Goal: Task Accomplishment & Management: Use online tool/utility

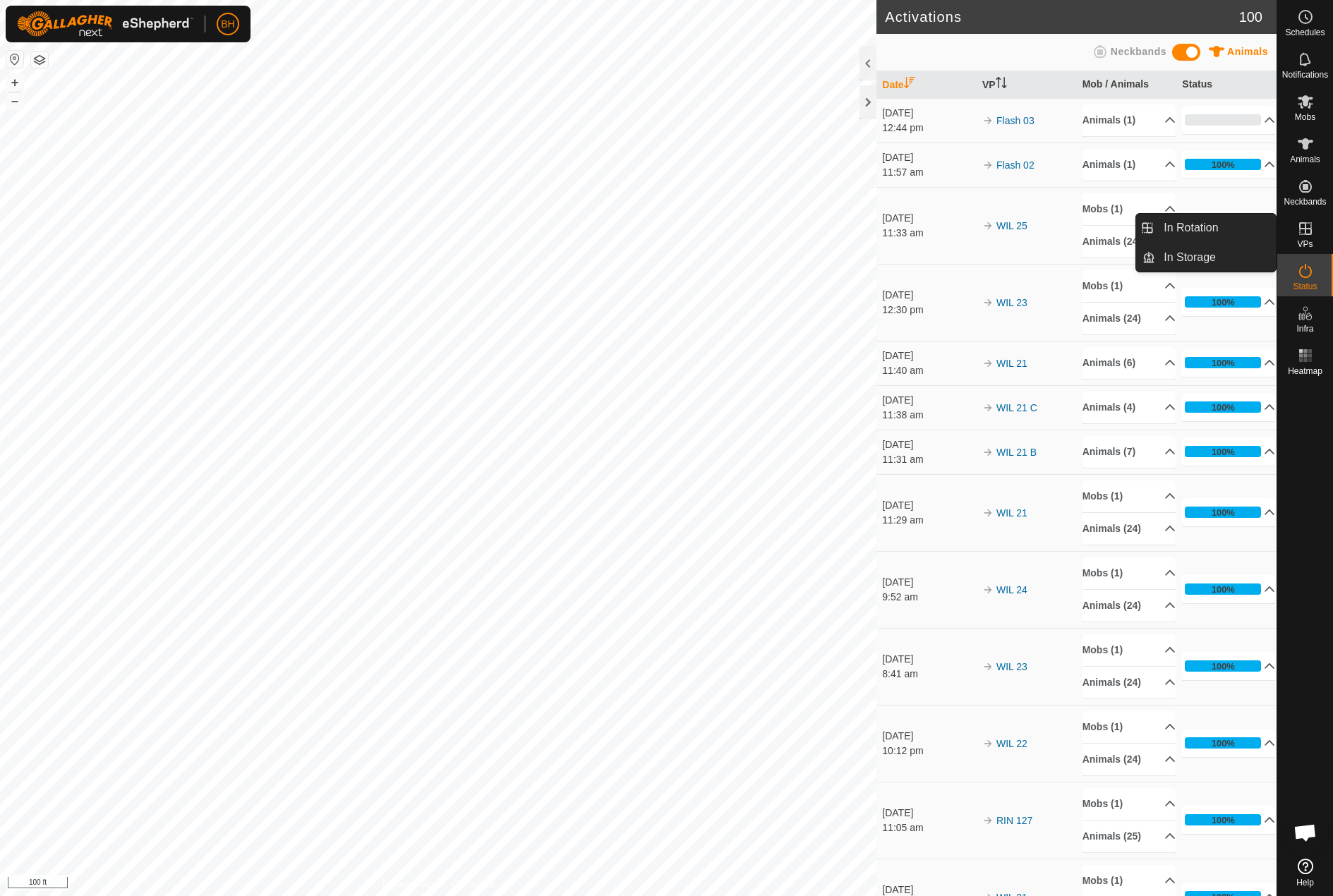
click at [1320, 243] on div "VPs" at bounding box center [1305, 232] width 56 height 42
click at [1243, 235] on link "In Rotation" at bounding box center [1215, 227] width 120 height 29
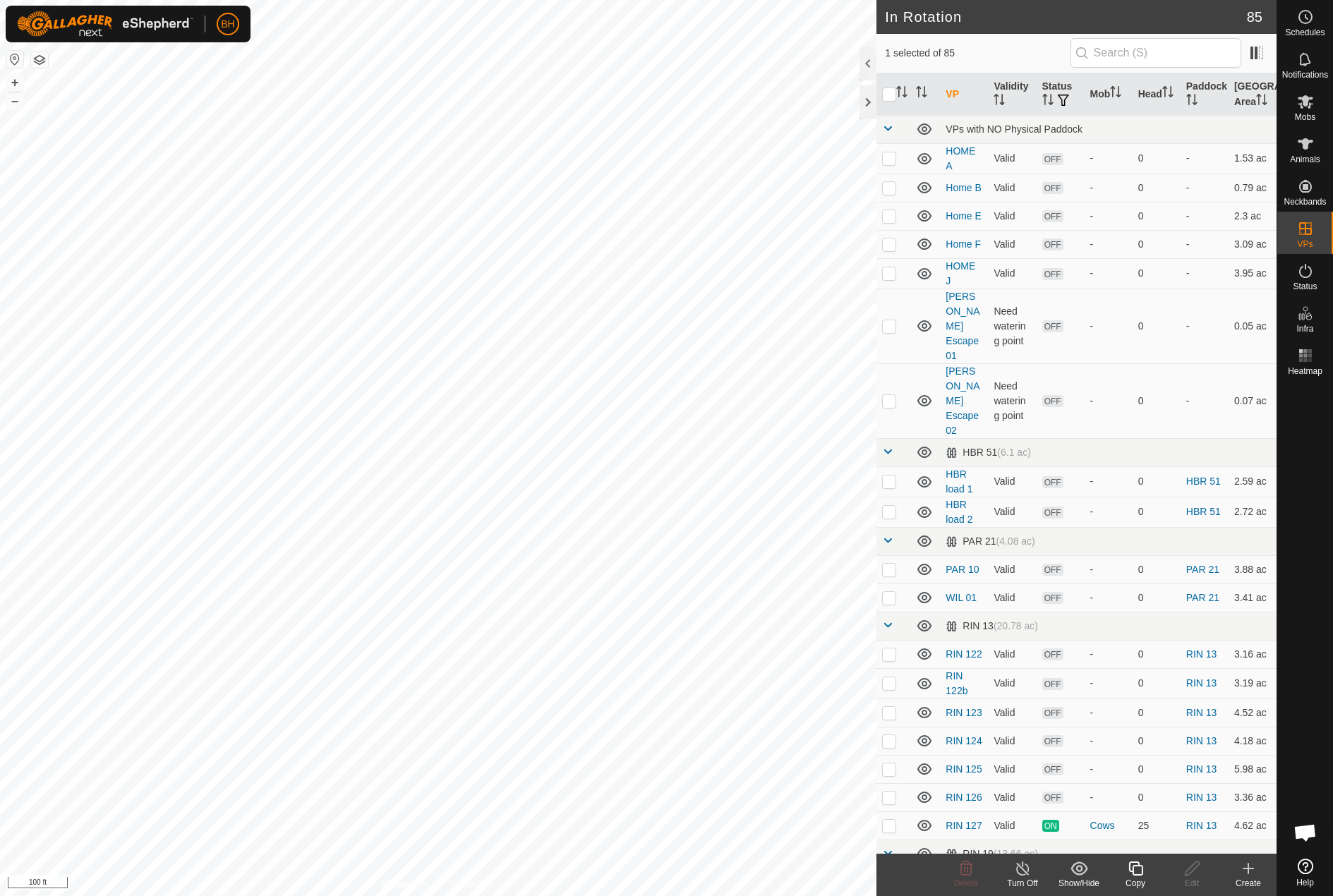
checkbox input "true"
checkbox input "false"
click at [1136, 873] on icon at bounding box center [1136, 868] width 18 height 17
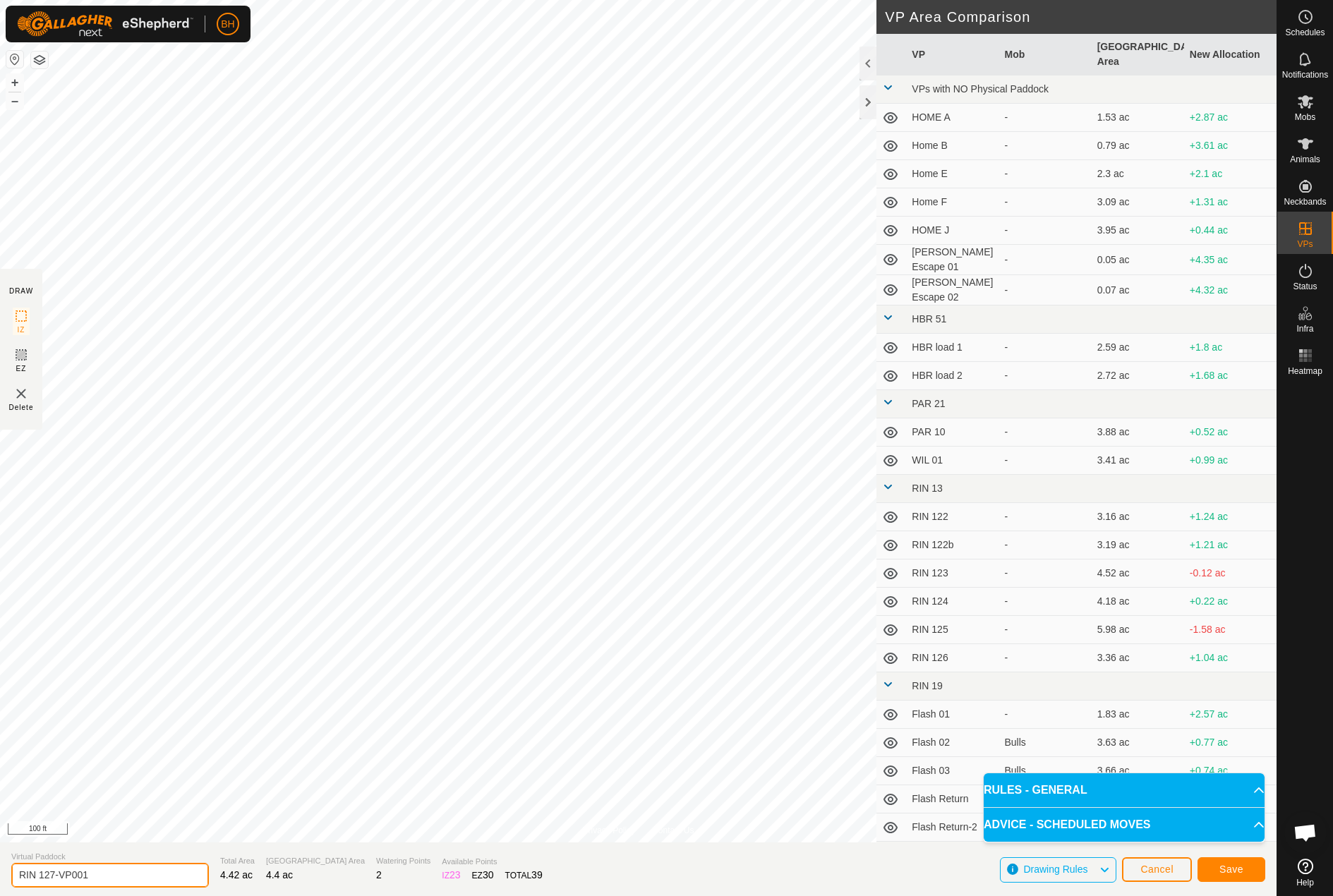
drag, startPoint x: 52, startPoint y: 881, endPoint x: 157, endPoint y: 898, distance: 106.4
click at [157, 895] on html "BH Schedules Notifications Mobs Animals Neckbands VPs Status Infra Heatmap Help…" at bounding box center [666, 448] width 1333 height 896
type input "RIN 128"
click at [1225, 869] on span "Save" at bounding box center [1231, 869] width 24 height 12
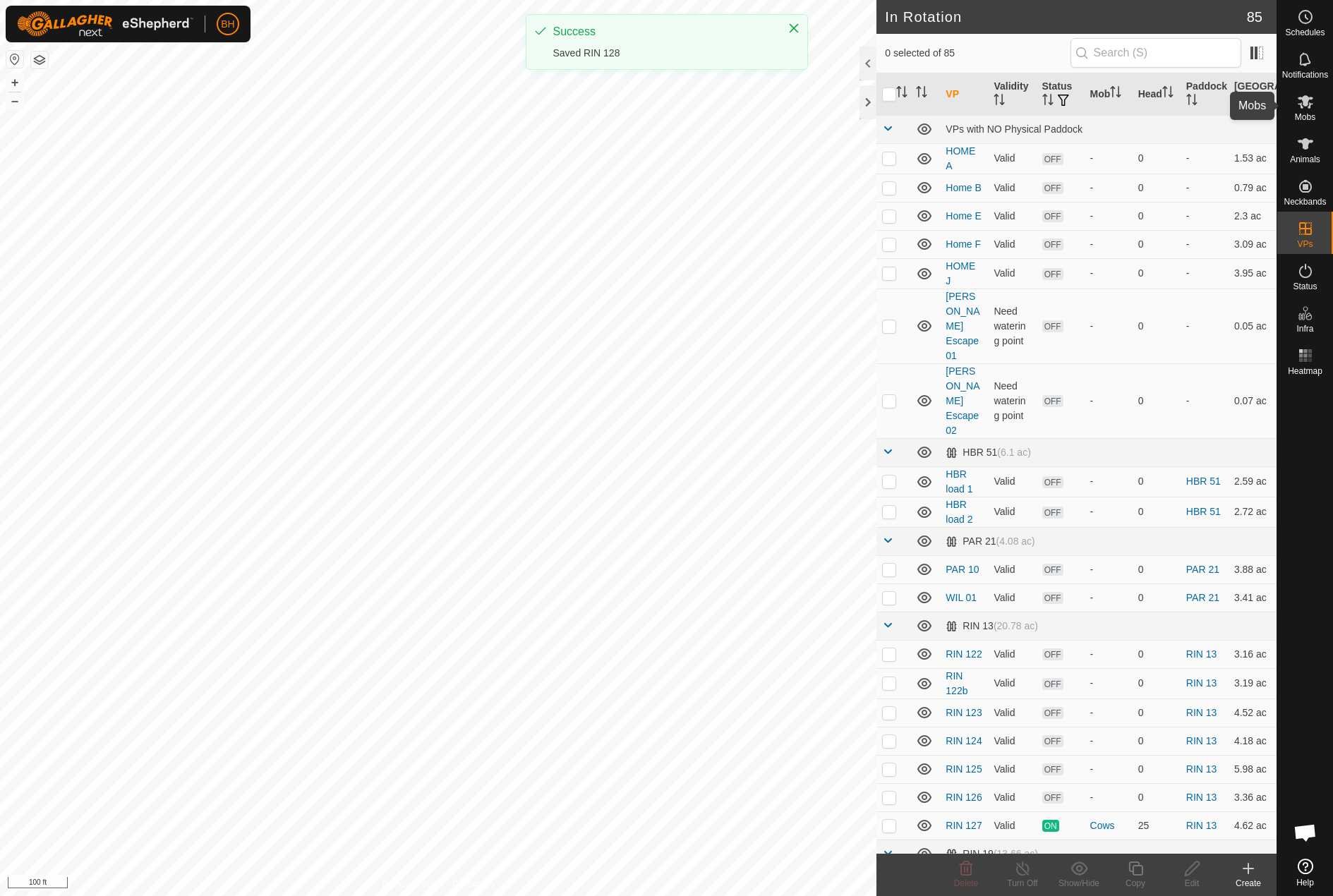
click at [1317, 120] on div "Mobs" at bounding box center [1305, 106] width 56 height 42
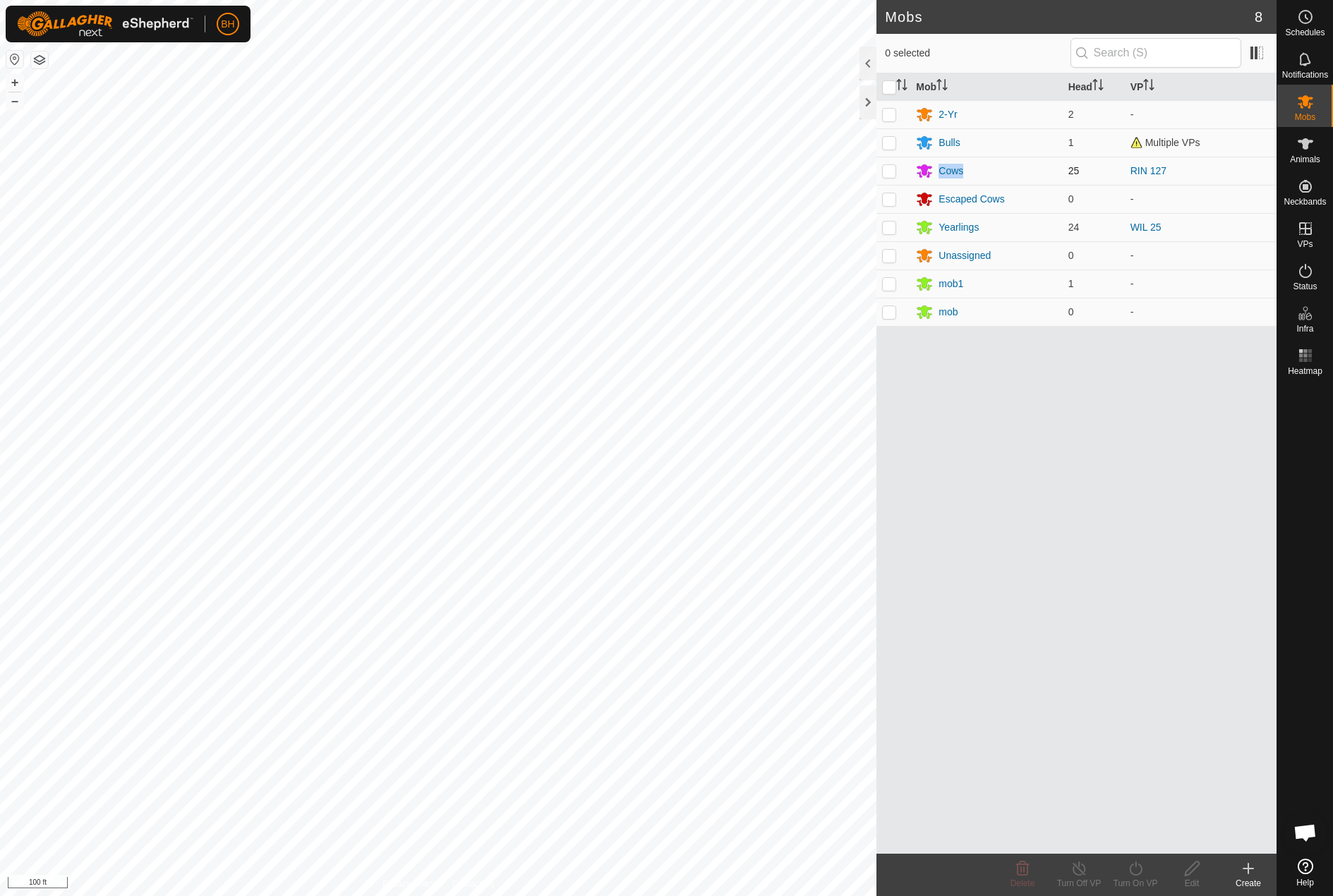
drag, startPoint x: 965, startPoint y: 170, endPoint x: 881, endPoint y: 163, distance: 84.3
click at [910, 172] on td "Cows" at bounding box center [986, 170] width 152 height 29
click at [890, 163] on td at bounding box center [893, 170] width 34 height 29
checkbox input "true"
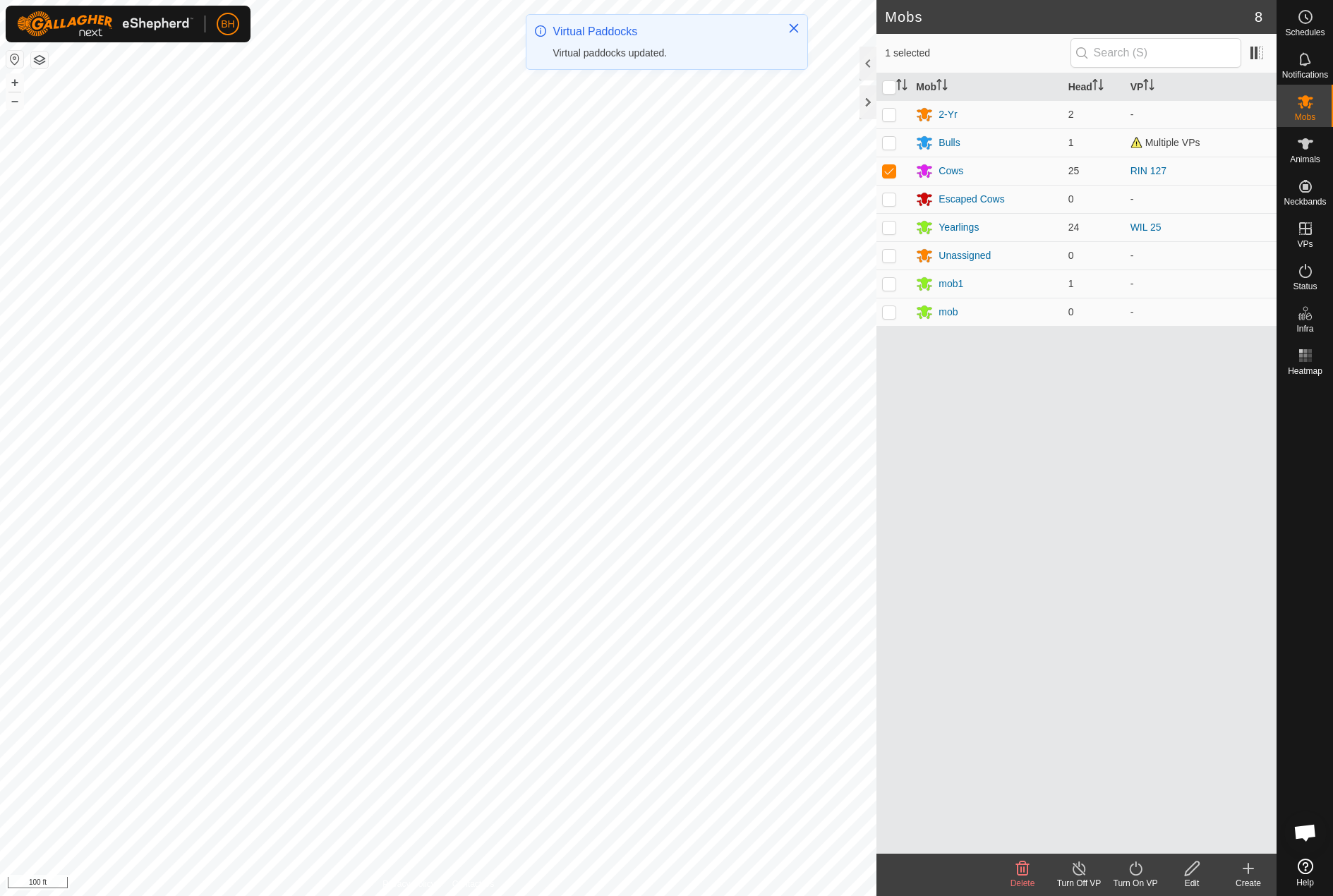
click at [1130, 870] on icon at bounding box center [1135, 868] width 12 height 14
click at [1147, 834] on link "Now" at bounding box center [1177, 837] width 140 height 29
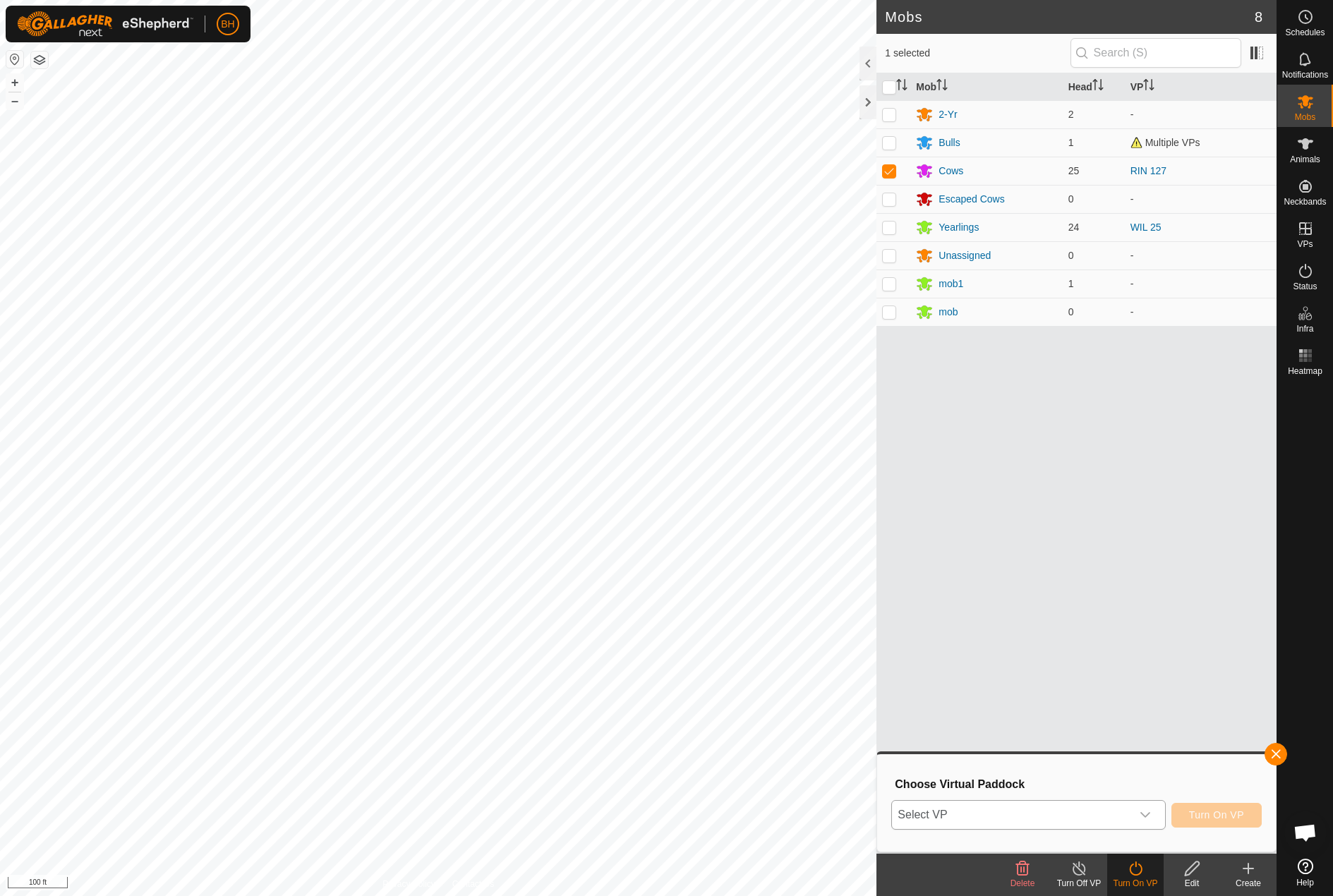
click at [1067, 811] on span "Select VP" at bounding box center [1011, 814] width 238 height 29
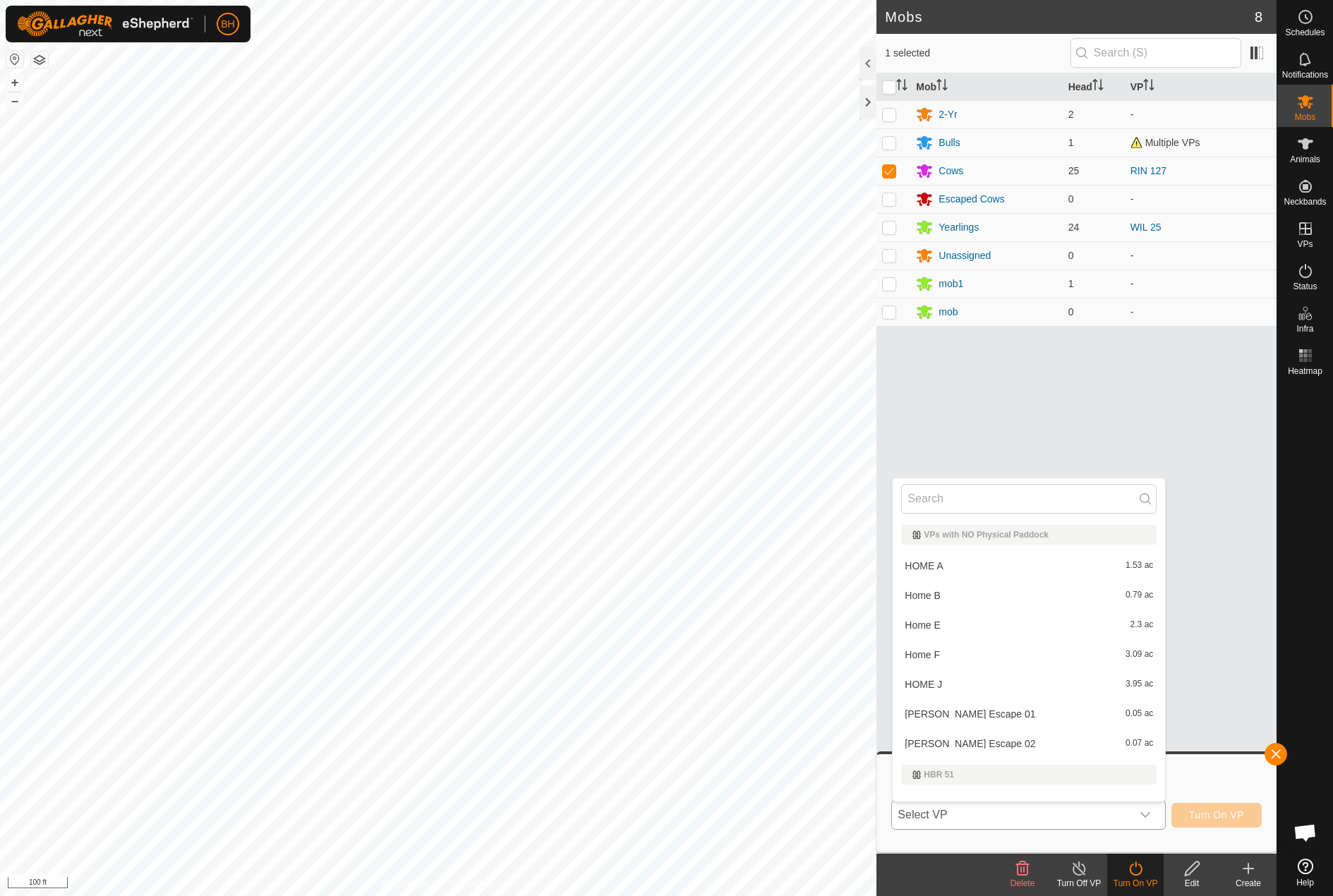
scroll to position [19, 0]
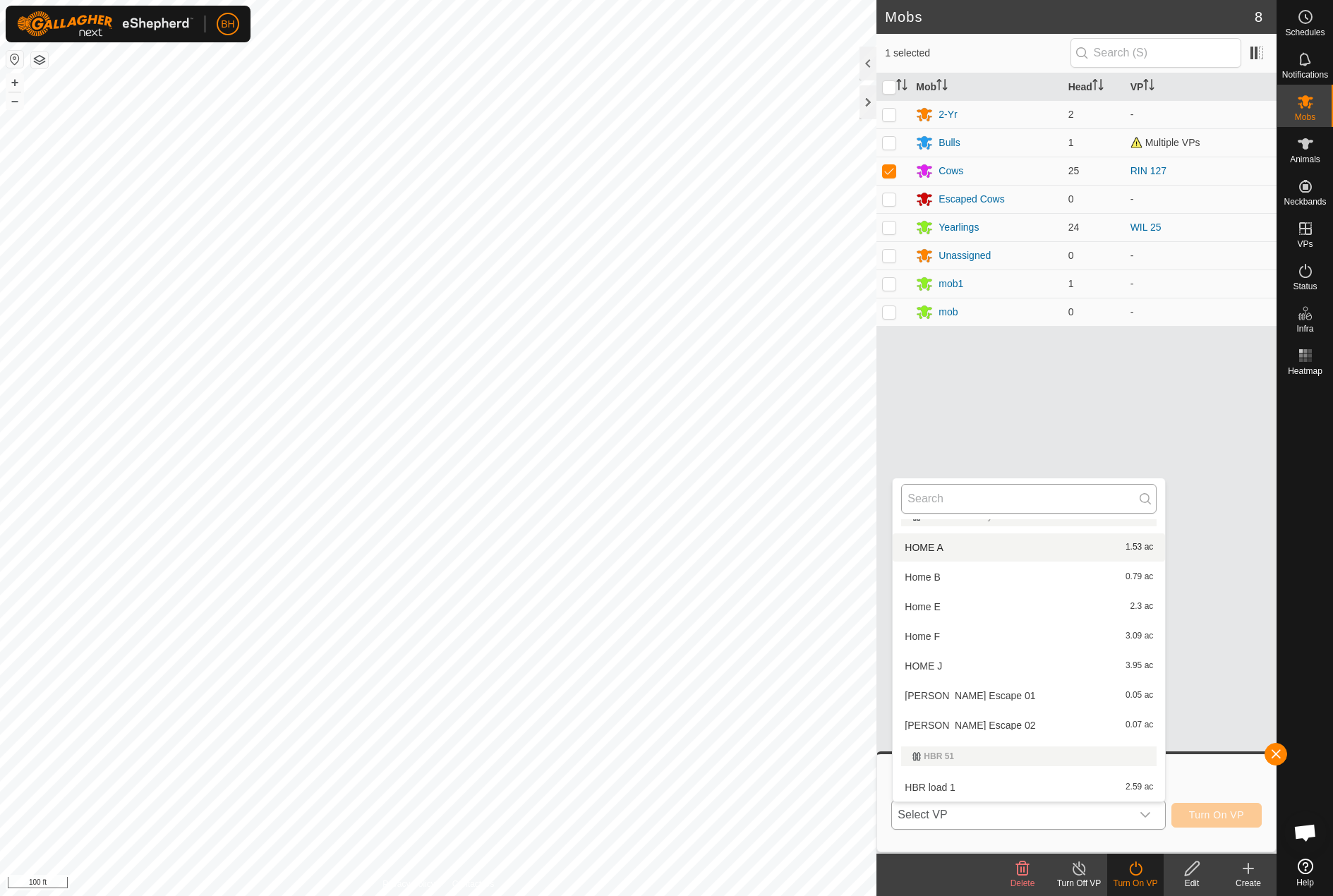
click at [1062, 501] on input "text" at bounding box center [1028, 498] width 255 height 29
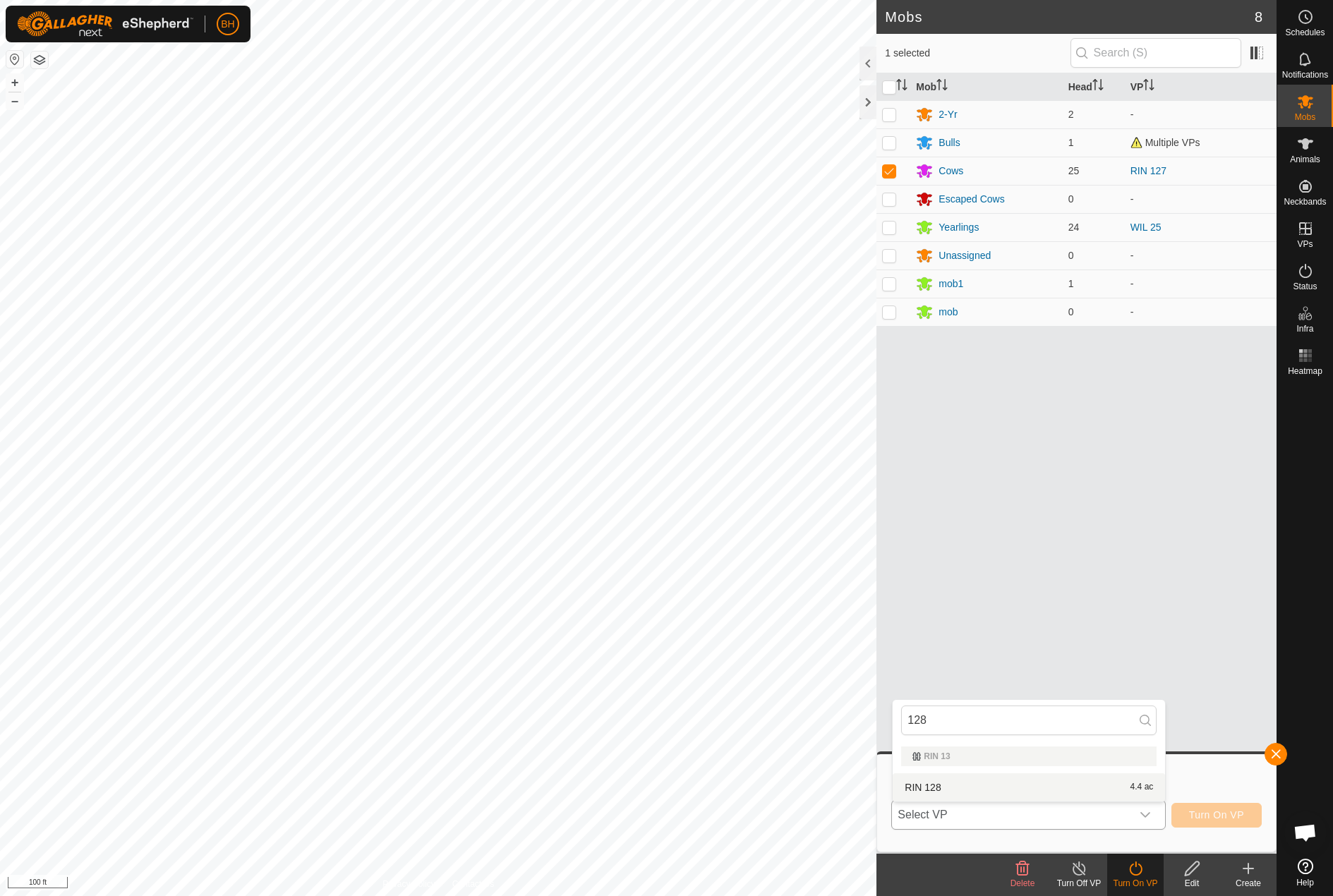
type input "128"
click at [955, 785] on li "RIN 128 4.4 ac" at bounding box center [1028, 787] width 272 height 29
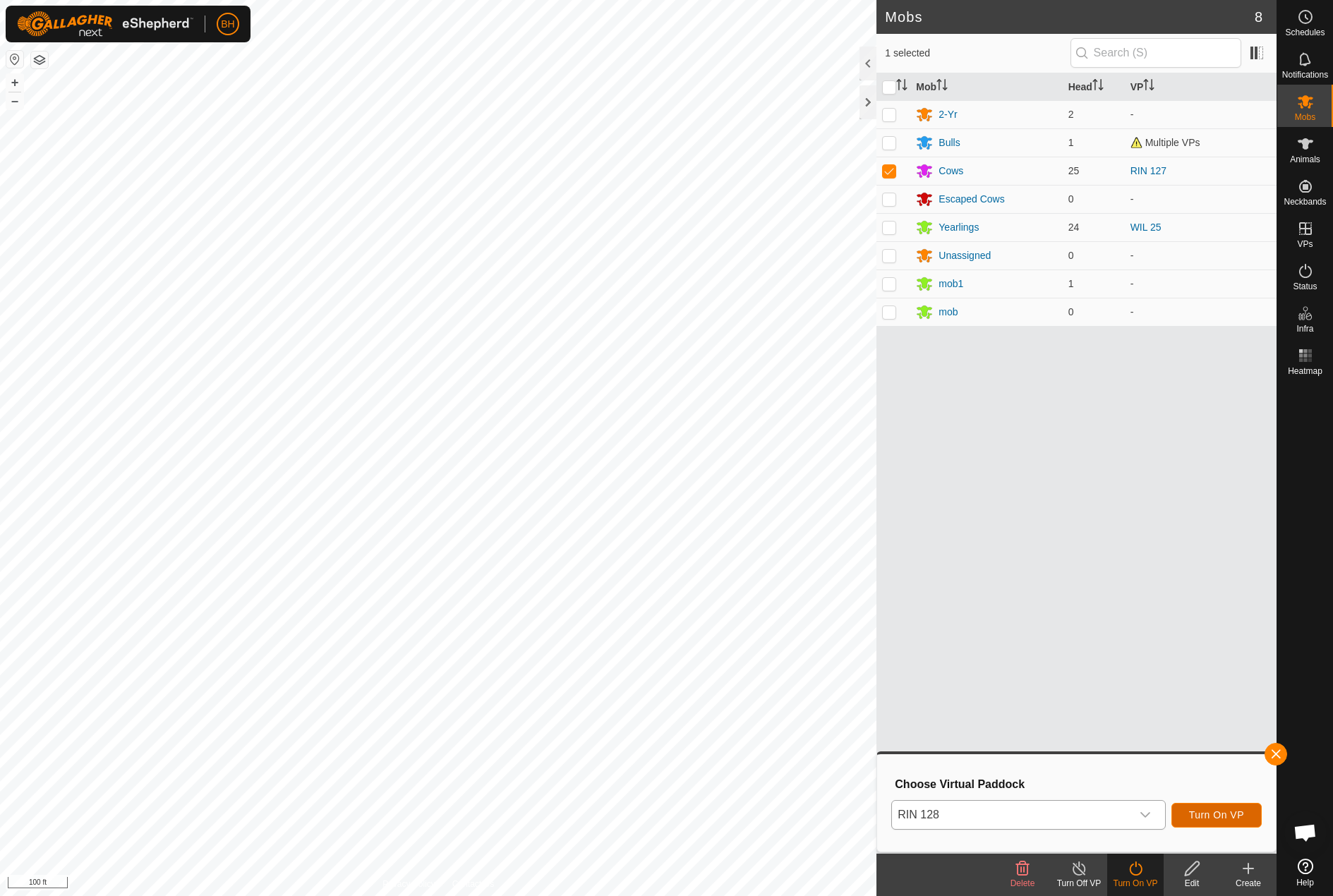
click at [1194, 820] on span "Turn On VP" at bounding box center [1216, 814] width 55 height 12
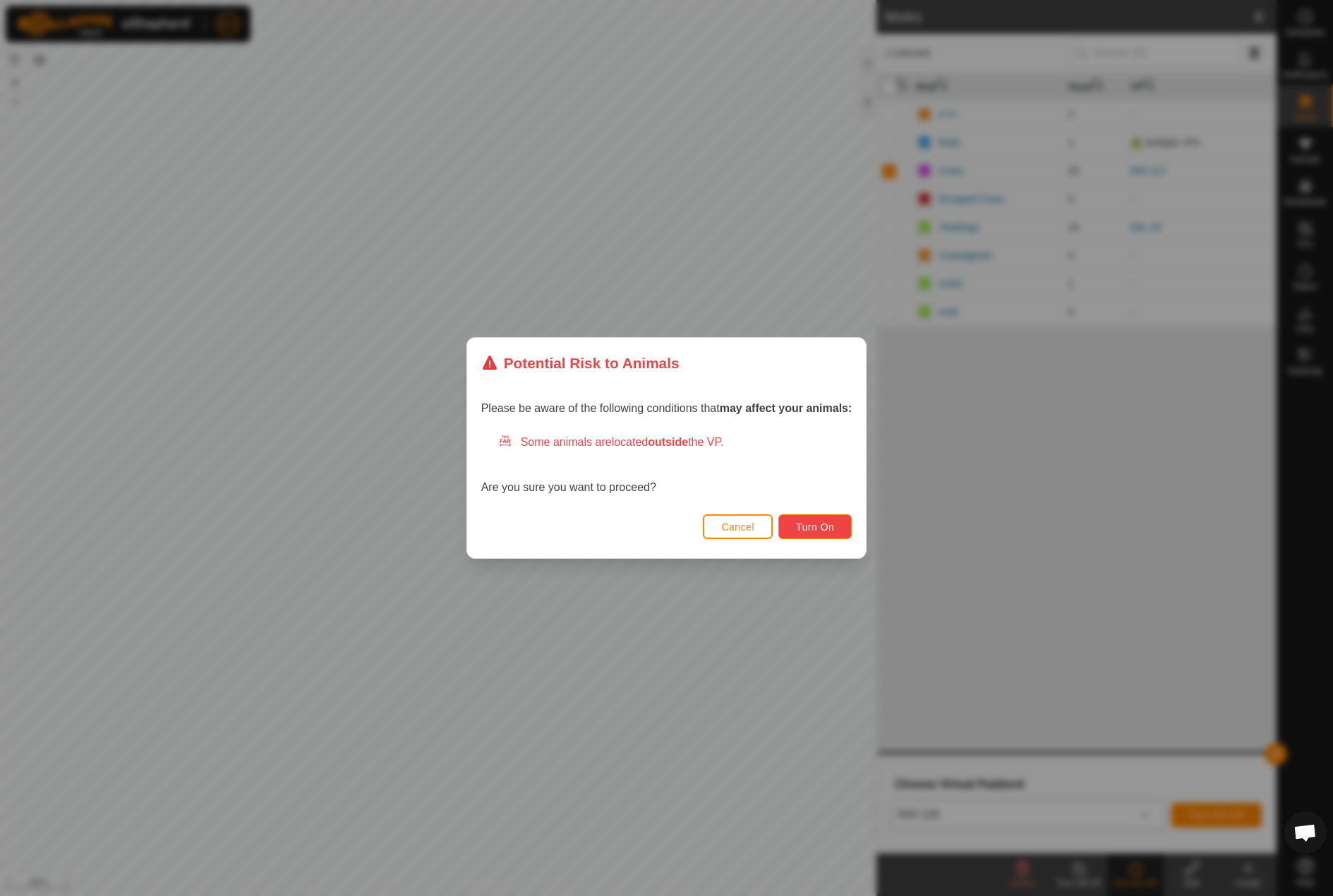
click at [822, 527] on span "Turn On" at bounding box center [815, 527] width 38 height 12
